Goal: Contribute content: Add original content to the website for others to see

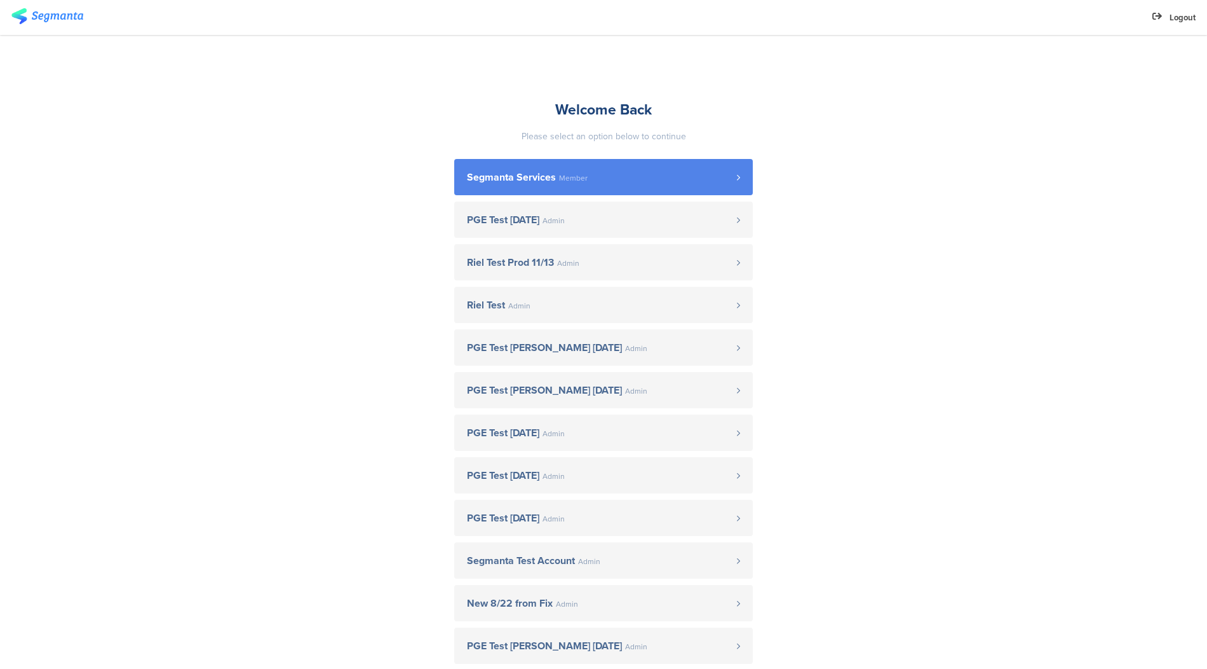
click at [583, 177] on span "Segmanta Services Member" at bounding box center [602, 177] width 270 height 10
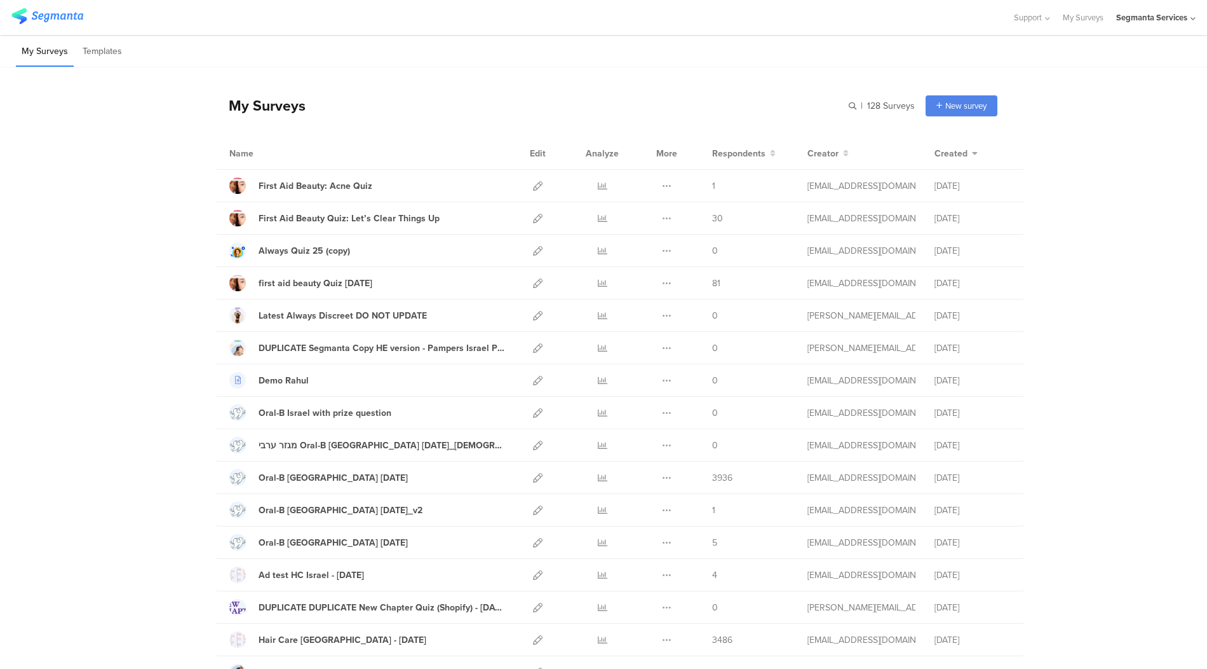
click at [1151, 19] on div "Segmanta Services" at bounding box center [1152, 17] width 71 height 12
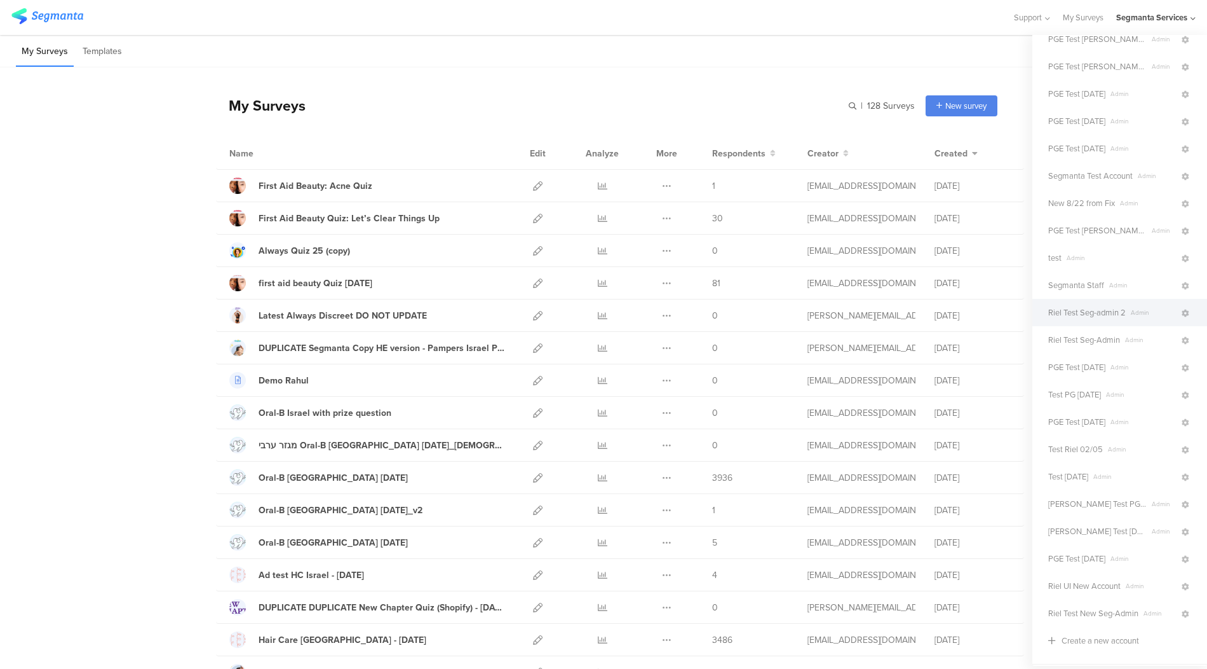
scroll to position [220, 0]
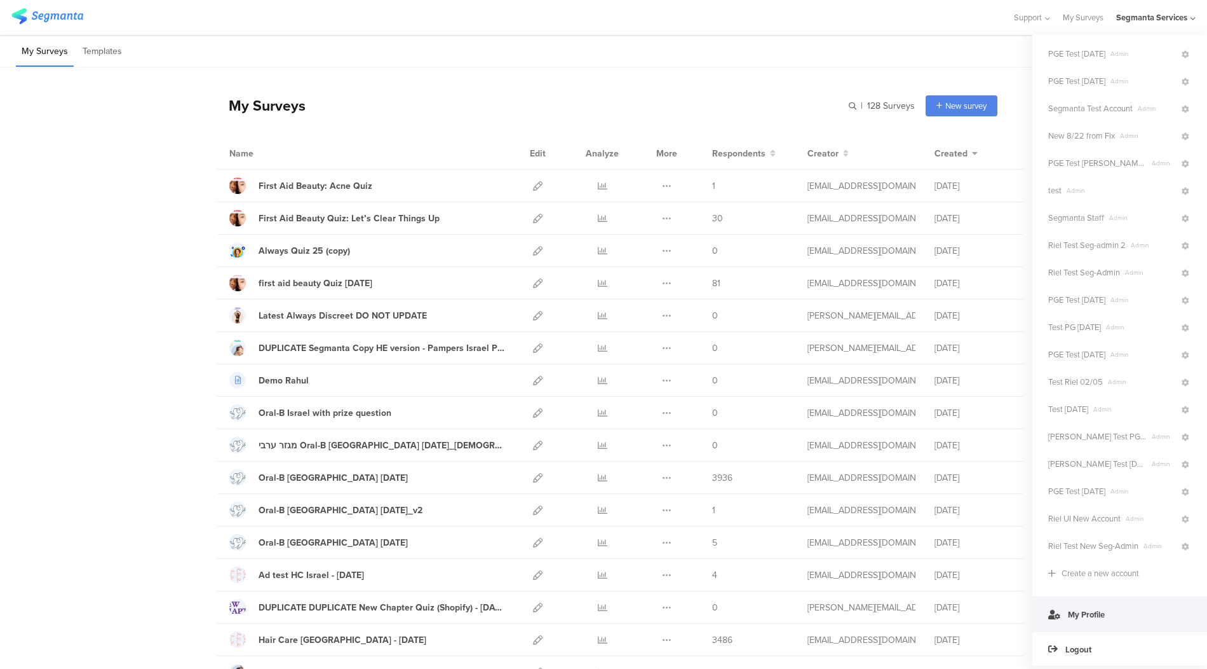
click at [1099, 623] on link "My Profile" at bounding box center [1120, 613] width 175 height 35
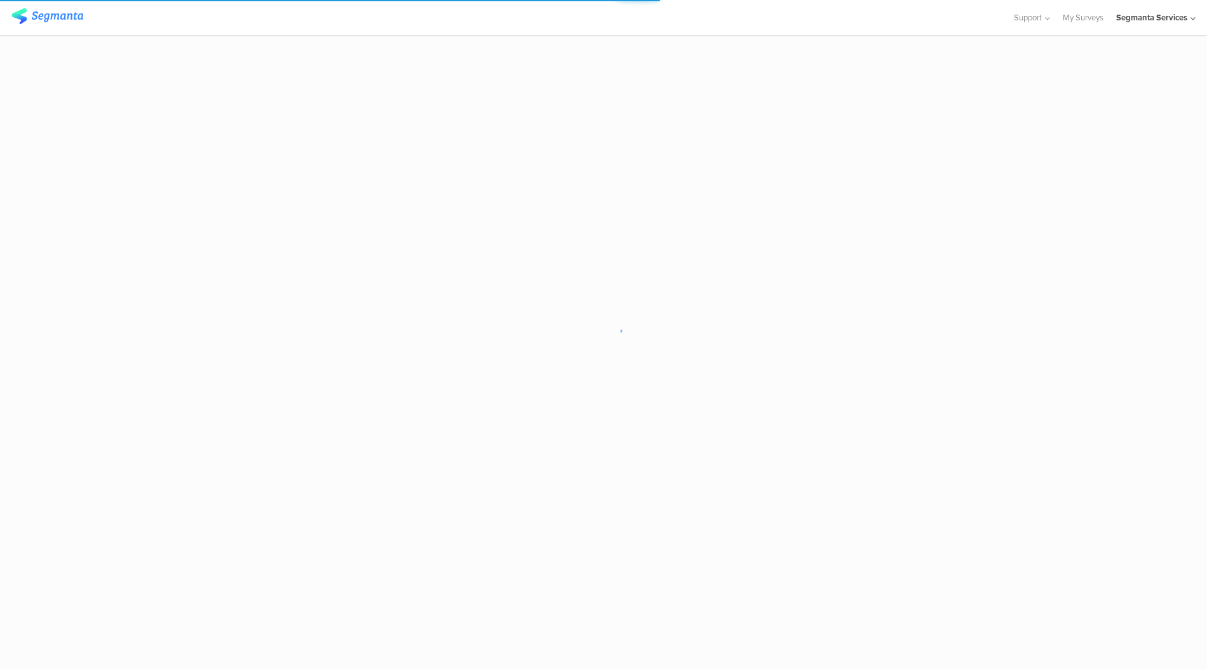
click at [1086, 29] on div "Segmanta Services" at bounding box center [1156, 17] width 79 height 35
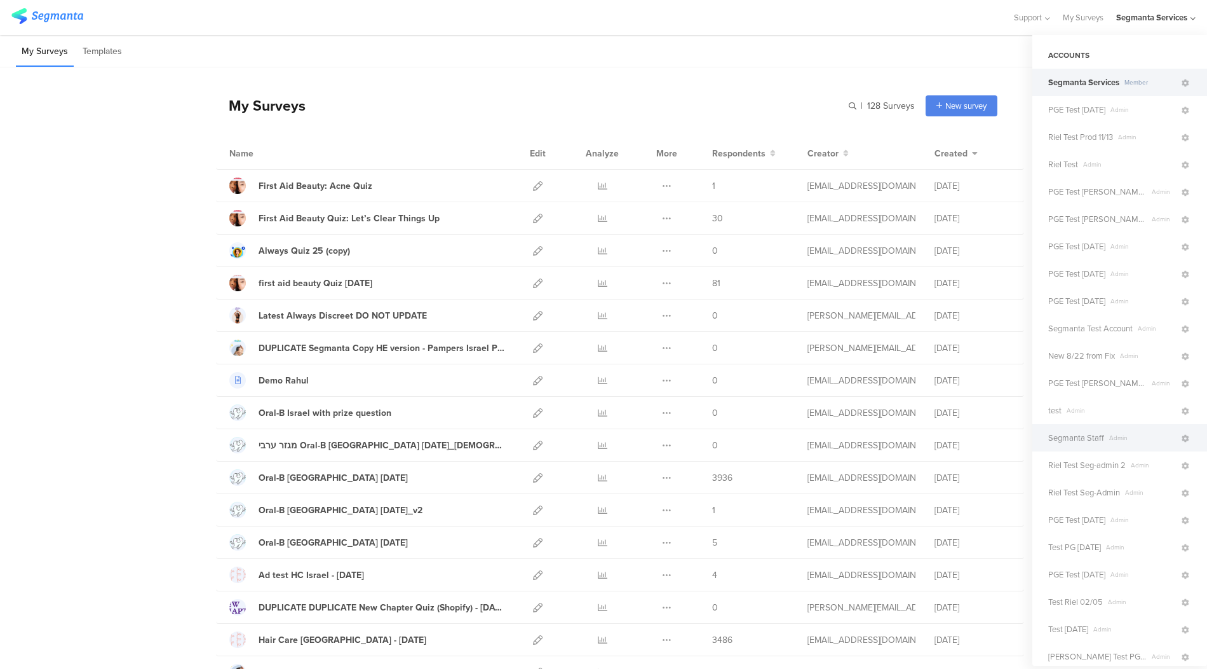
click at [1086, 435] on span "Admin" at bounding box center [1142, 438] width 76 height 10
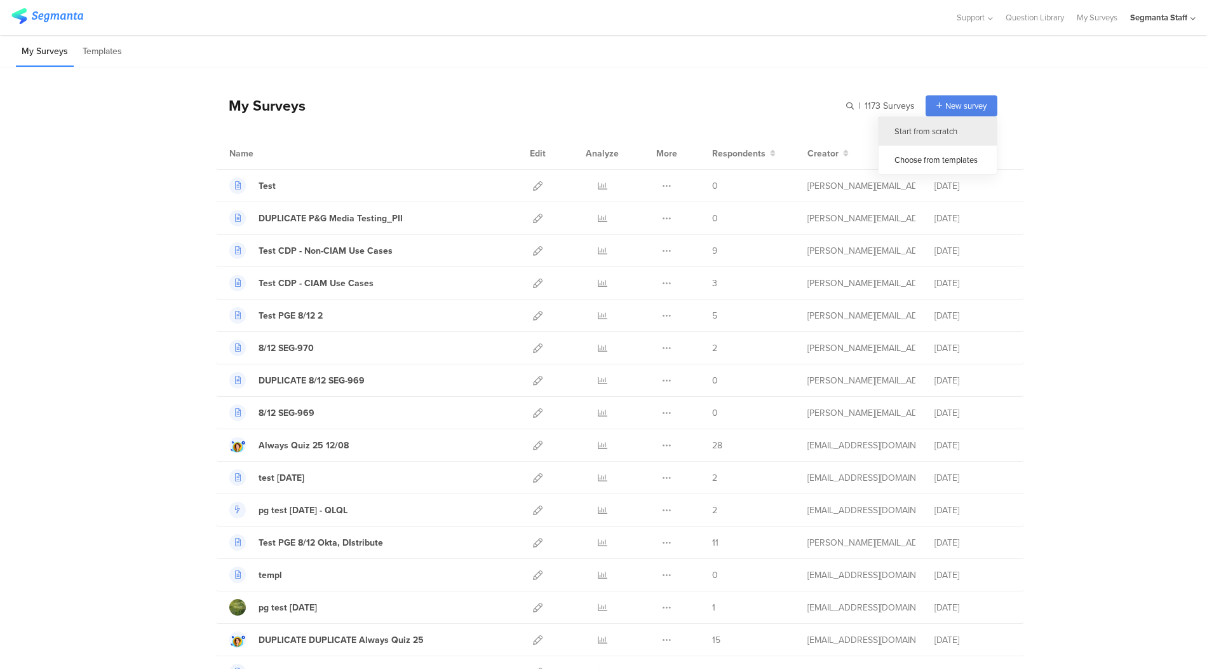
click at [932, 130] on div "Start from scratch" at bounding box center [938, 131] width 118 height 29
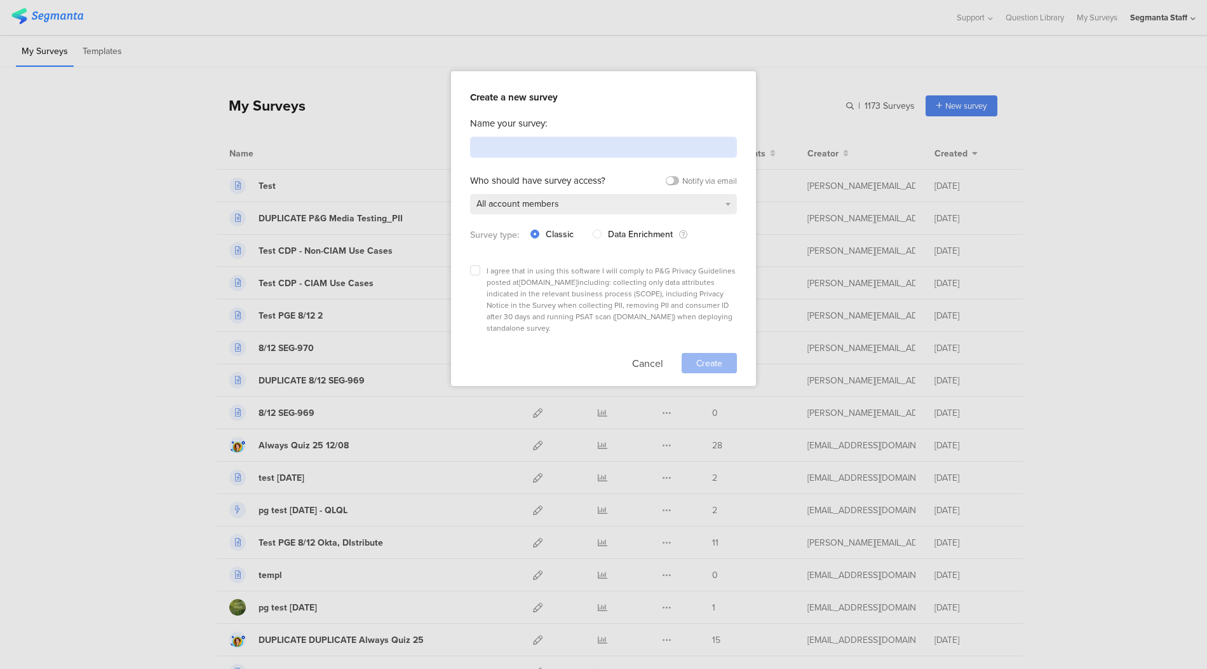
click at [517, 142] on input at bounding box center [603, 147] width 267 height 21
type input "Test"
click at [472, 266] on label at bounding box center [475, 270] width 10 height 10
click at [0, 0] on input "checkbox" at bounding box center [0, 0] width 0 height 0
click at [703, 357] on span "Create" at bounding box center [709, 363] width 26 height 13
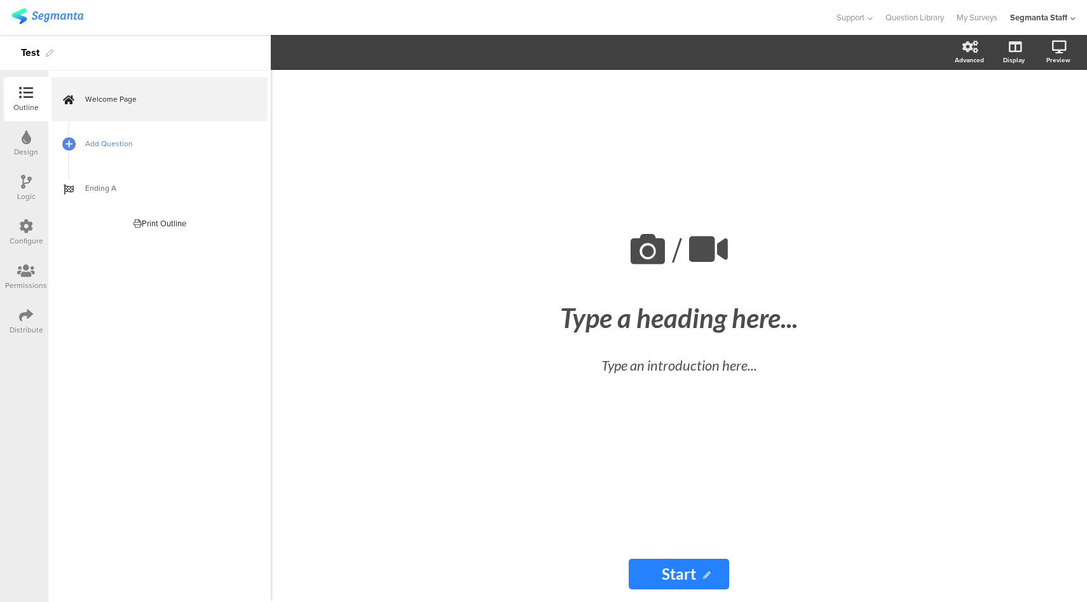
click at [130, 156] on link "Add Question" at bounding box center [159, 143] width 216 height 44
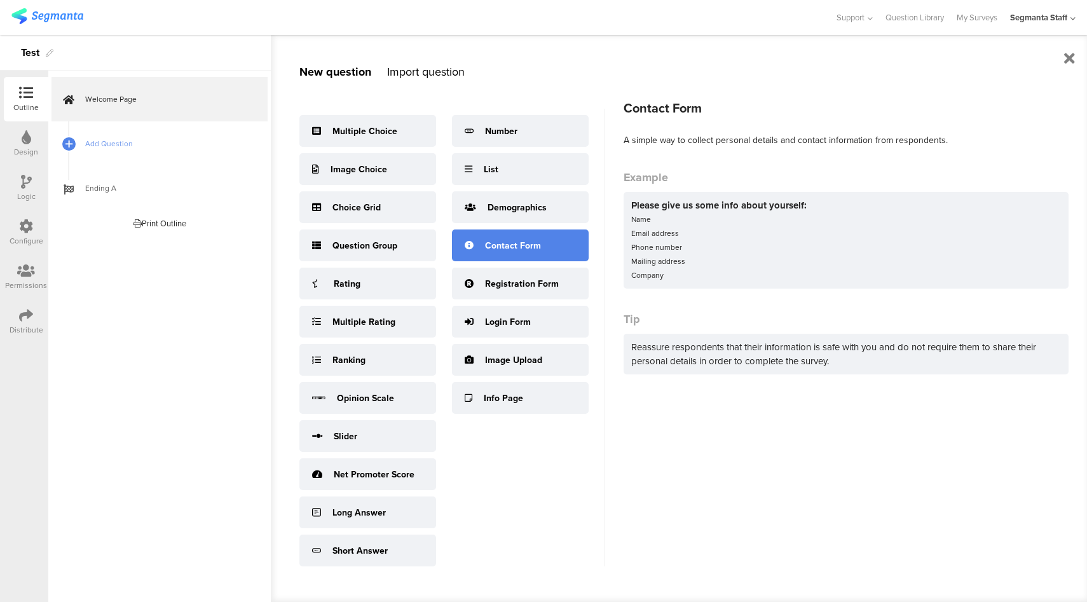
click at [529, 248] on div "Contact Form" at bounding box center [513, 245] width 56 height 13
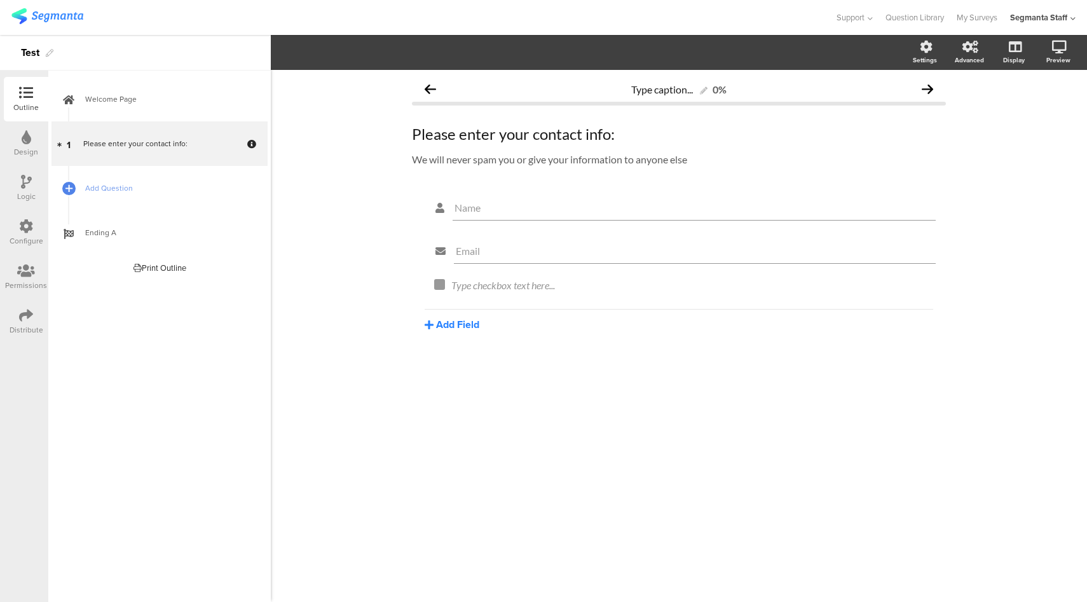
click at [454, 326] on button "Add Field" at bounding box center [451, 324] width 55 height 15
click at [323, 304] on div "Type caption... 0% Please enter your contact info: Please enter your contact in…" at bounding box center [679, 336] width 816 height 532
click at [187, 189] on span "Add Question" at bounding box center [166, 188] width 163 height 13
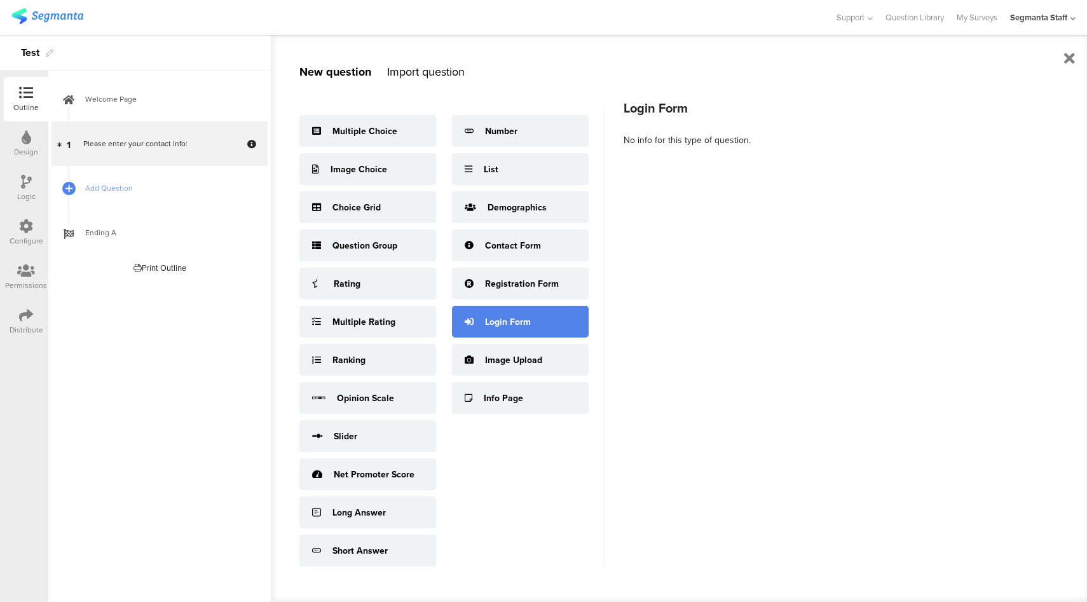
click at [541, 334] on div "Login Form" at bounding box center [520, 322] width 137 height 32
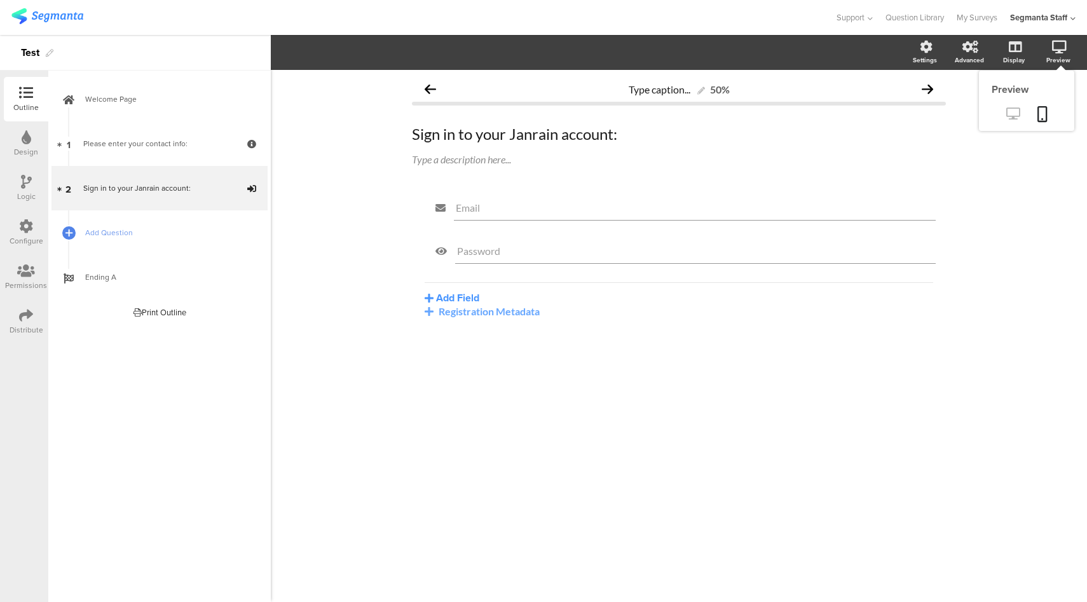
click at [1010, 121] on link at bounding box center [1012, 114] width 31 height 21
click at [112, 242] on link "Add Question" at bounding box center [159, 232] width 216 height 44
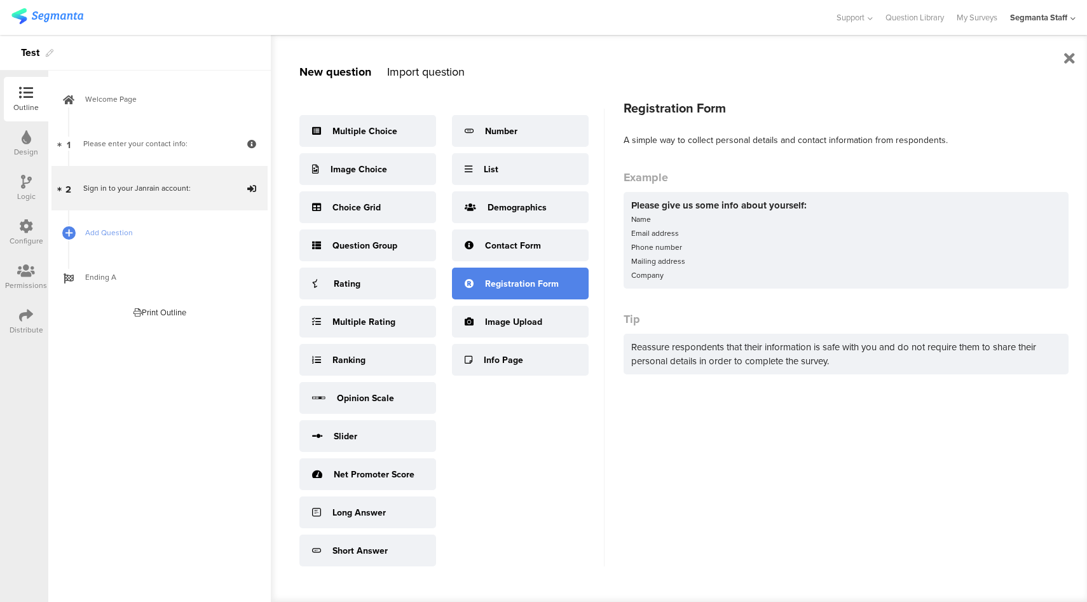
click at [531, 292] on div "Registration Form" at bounding box center [520, 284] width 137 height 32
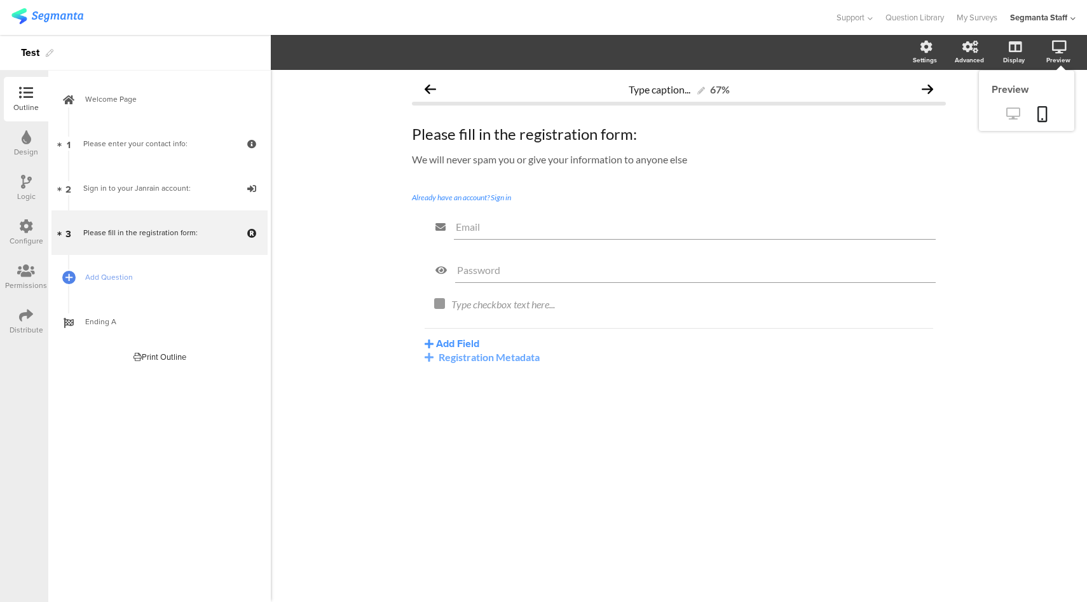
click at [1016, 116] on icon at bounding box center [1012, 113] width 13 height 12
click at [496, 309] on div "Type checkbox text here..." at bounding box center [689, 305] width 482 height 20
click at [1012, 119] on icon at bounding box center [1012, 113] width 13 height 12
